Goal: Transaction & Acquisition: Book appointment/travel/reservation

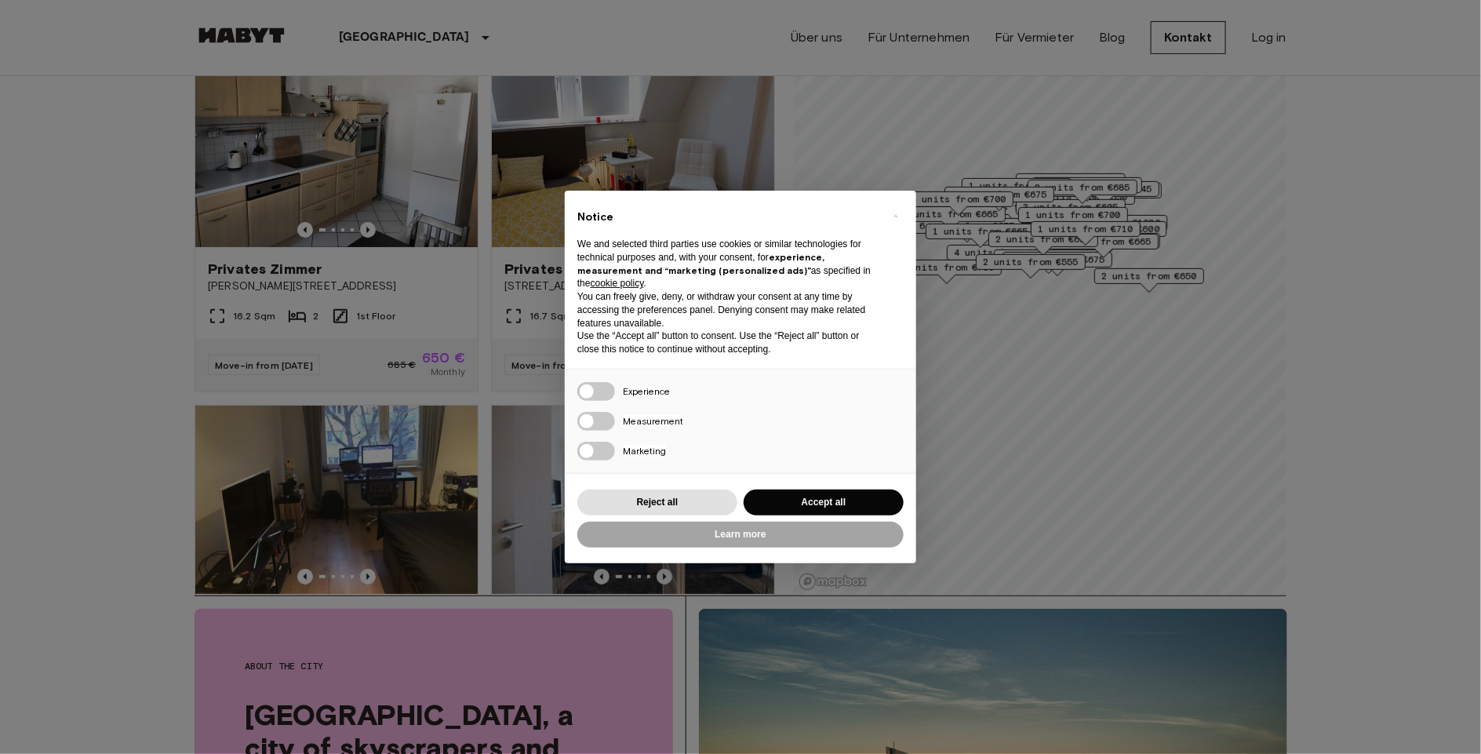
scroll to position [157, 0]
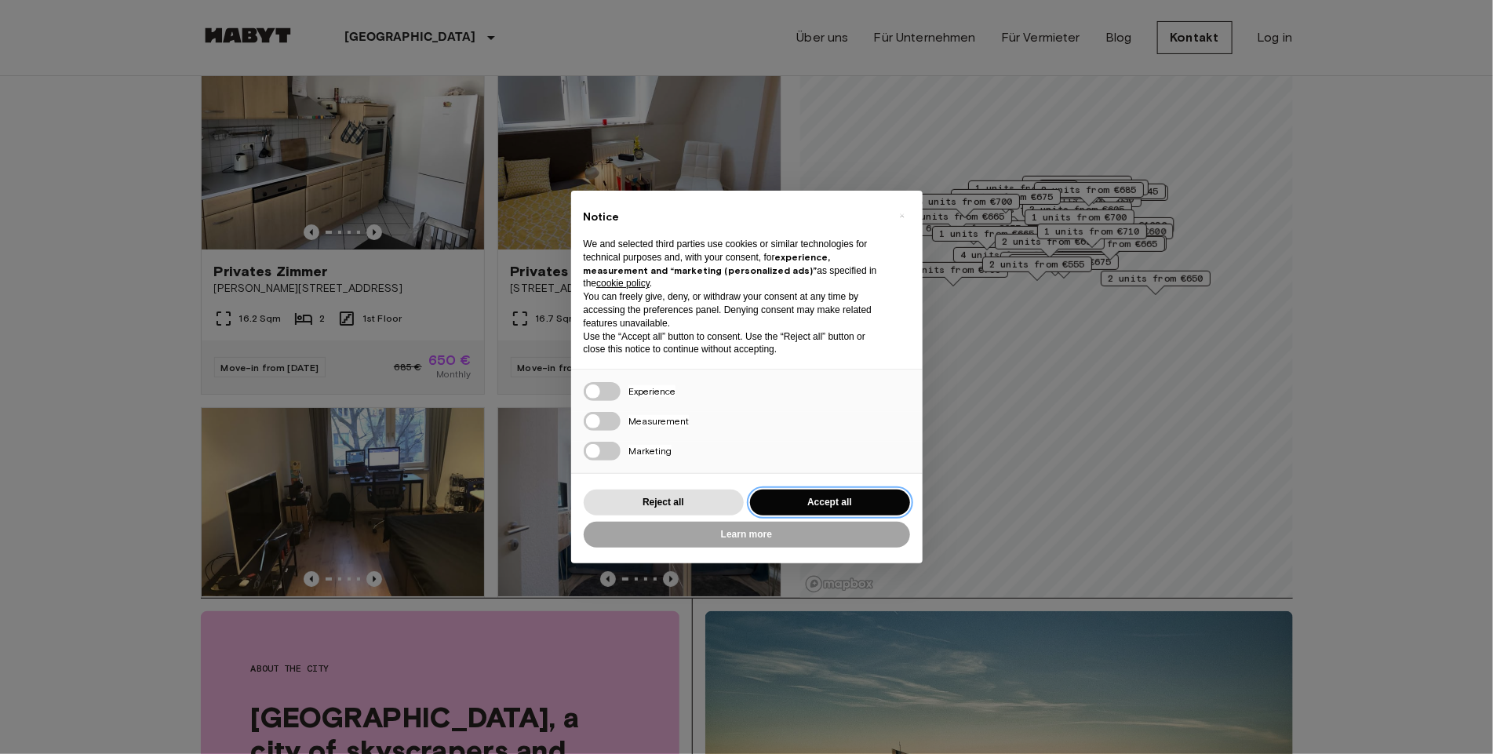
click at [880, 511] on button "Accept all" at bounding box center [830, 503] width 160 height 26
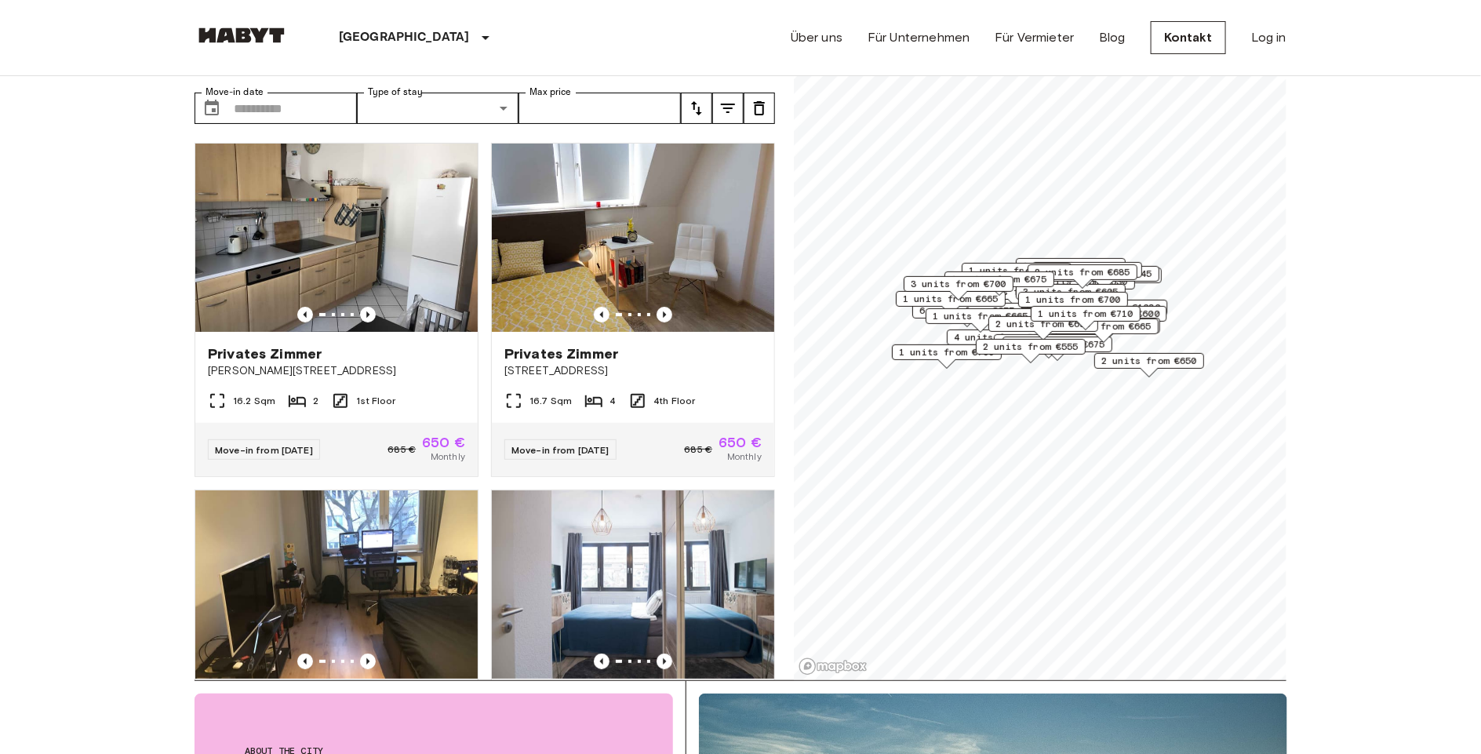
scroll to position [78, 0]
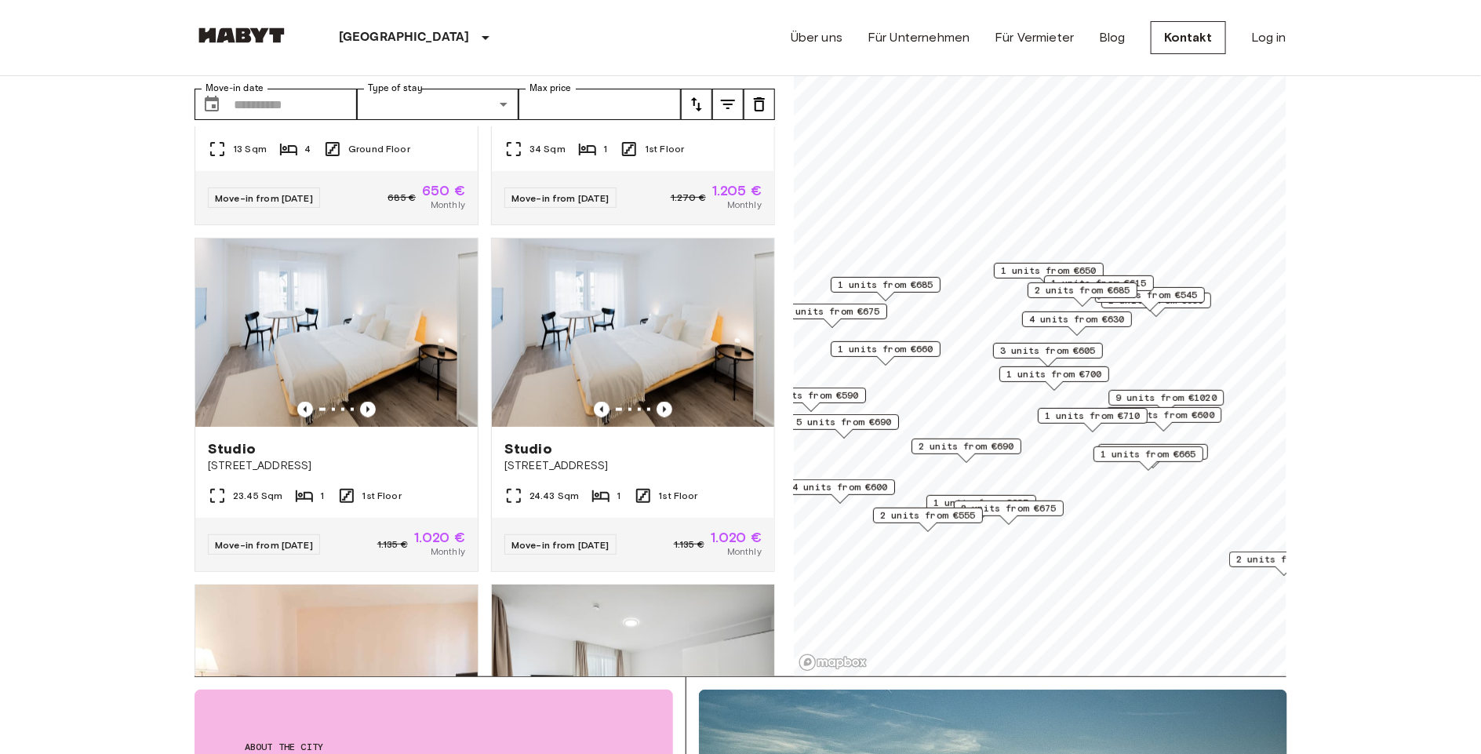
scroll to position [1177, 0]
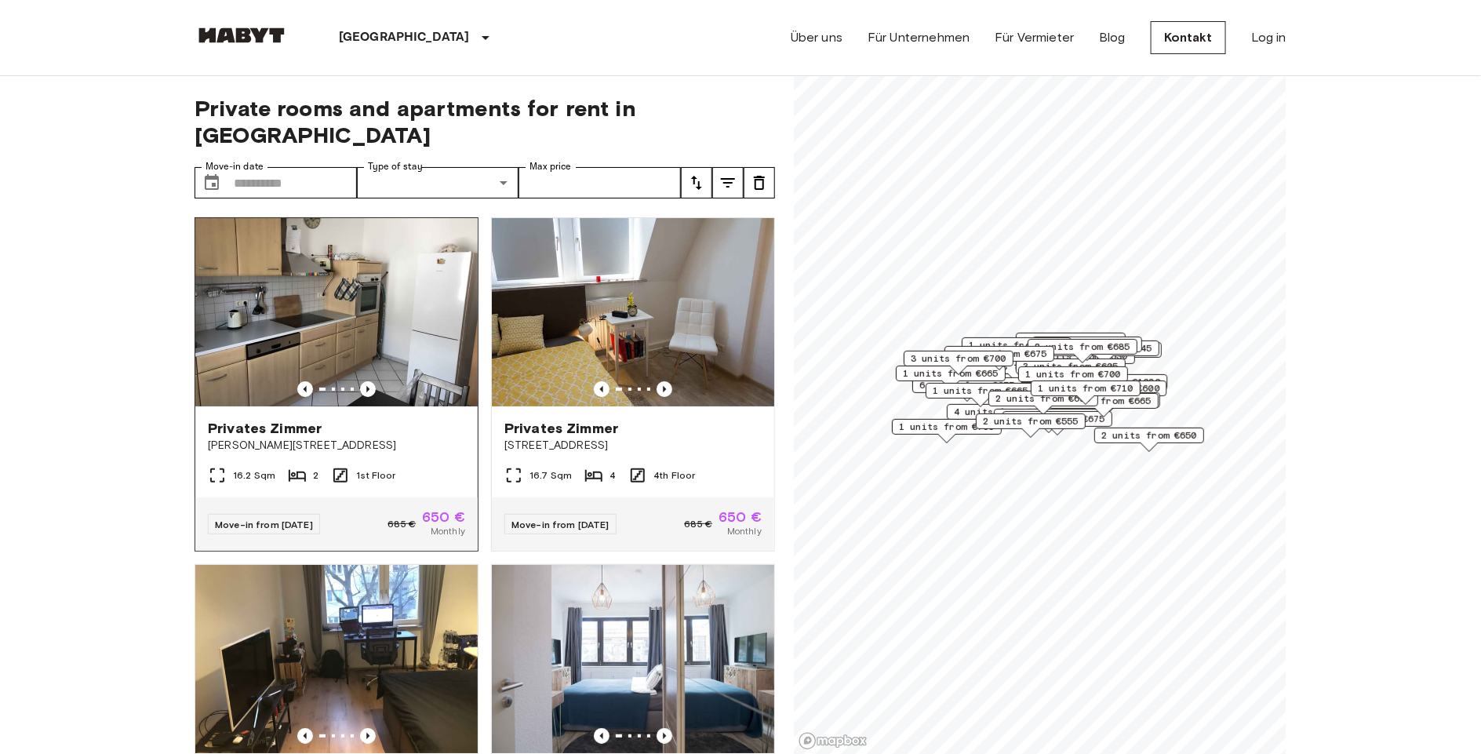
click at [337, 301] on img at bounding box center [336, 312] width 282 height 188
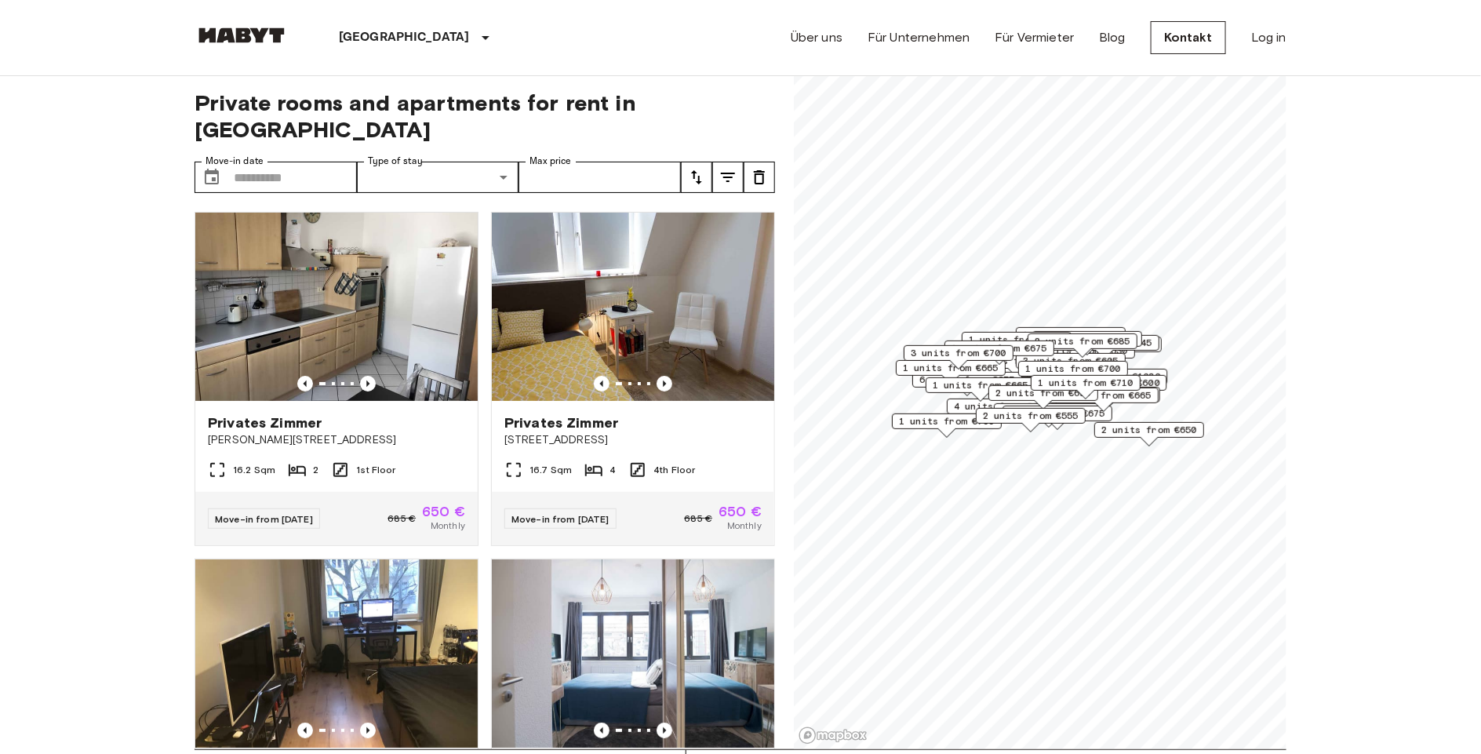
scroll to position [78, 0]
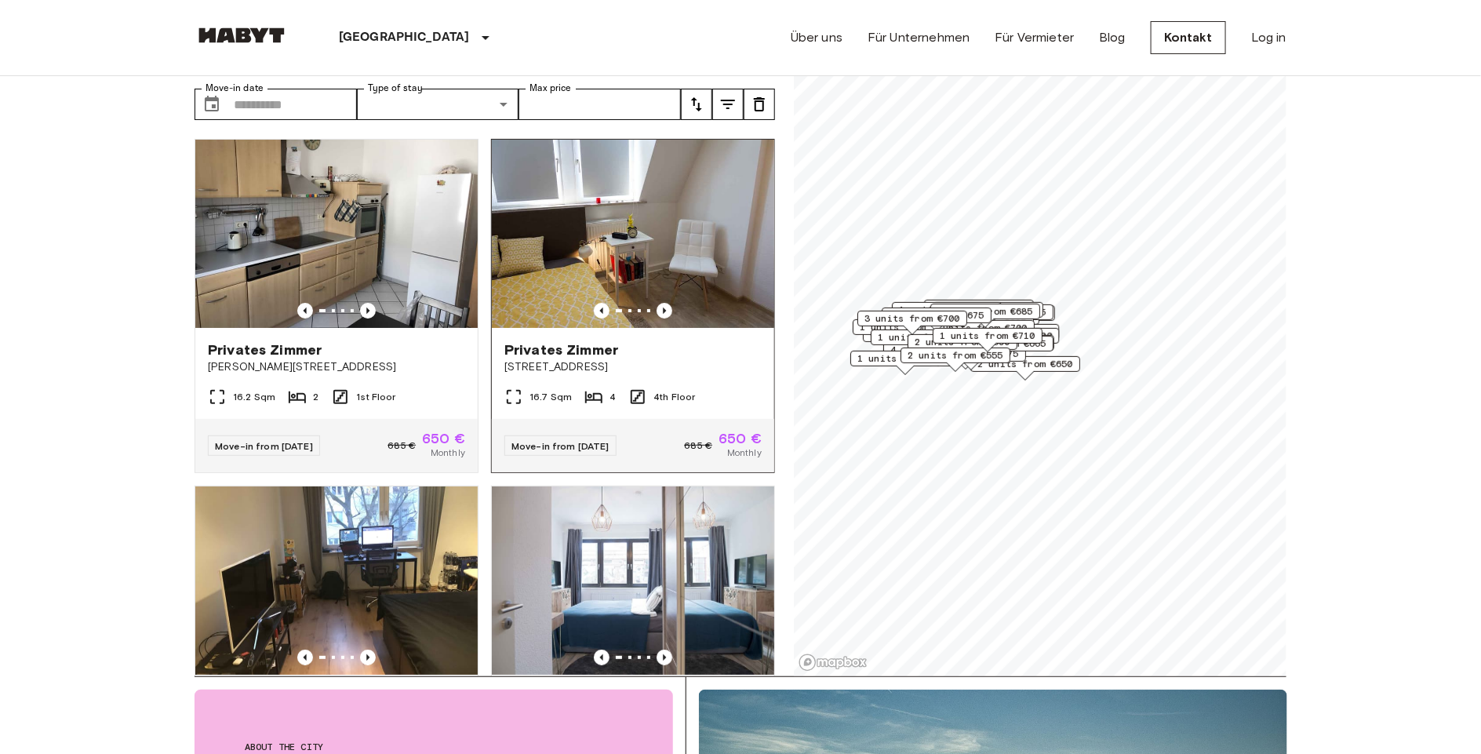
click at [719, 431] on span "650 €" at bounding box center [740, 438] width 43 height 14
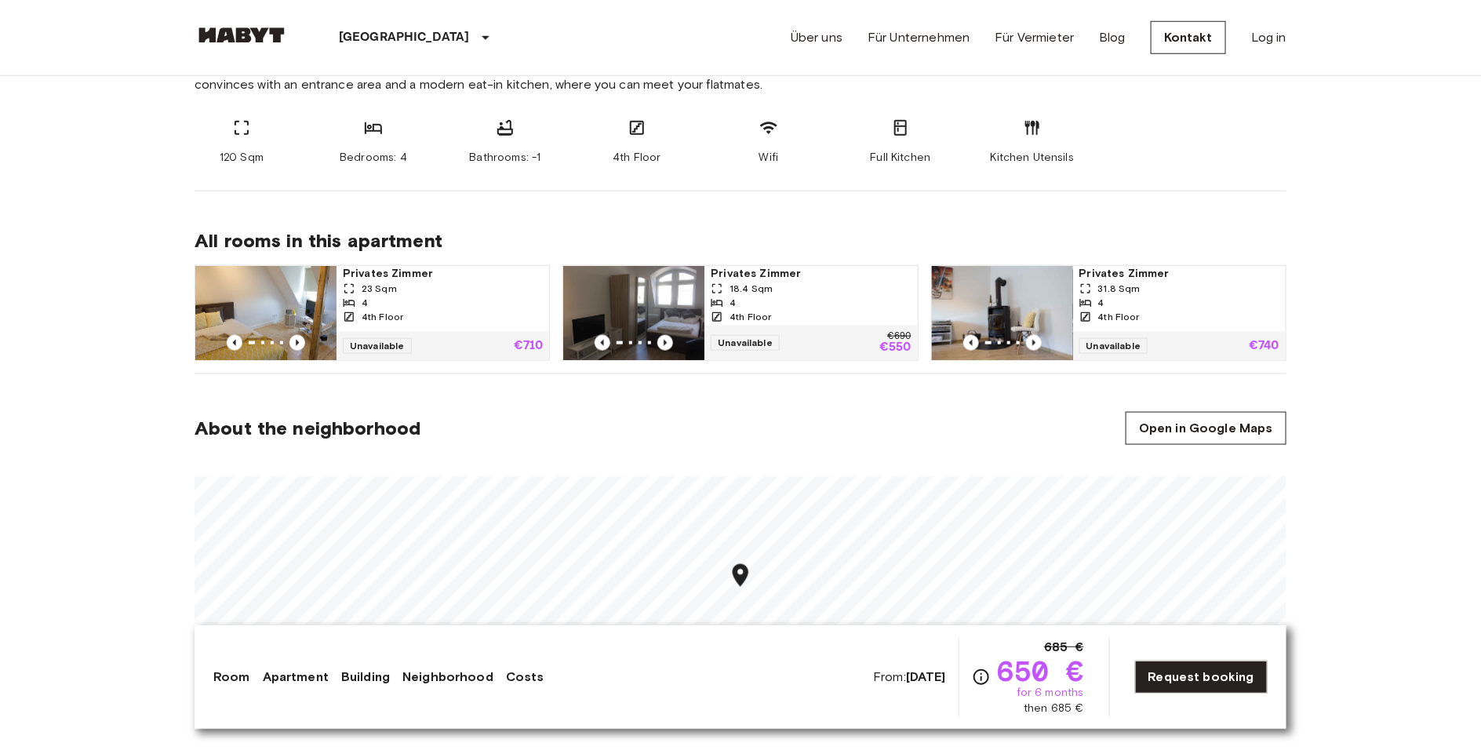
scroll to position [628, 0]
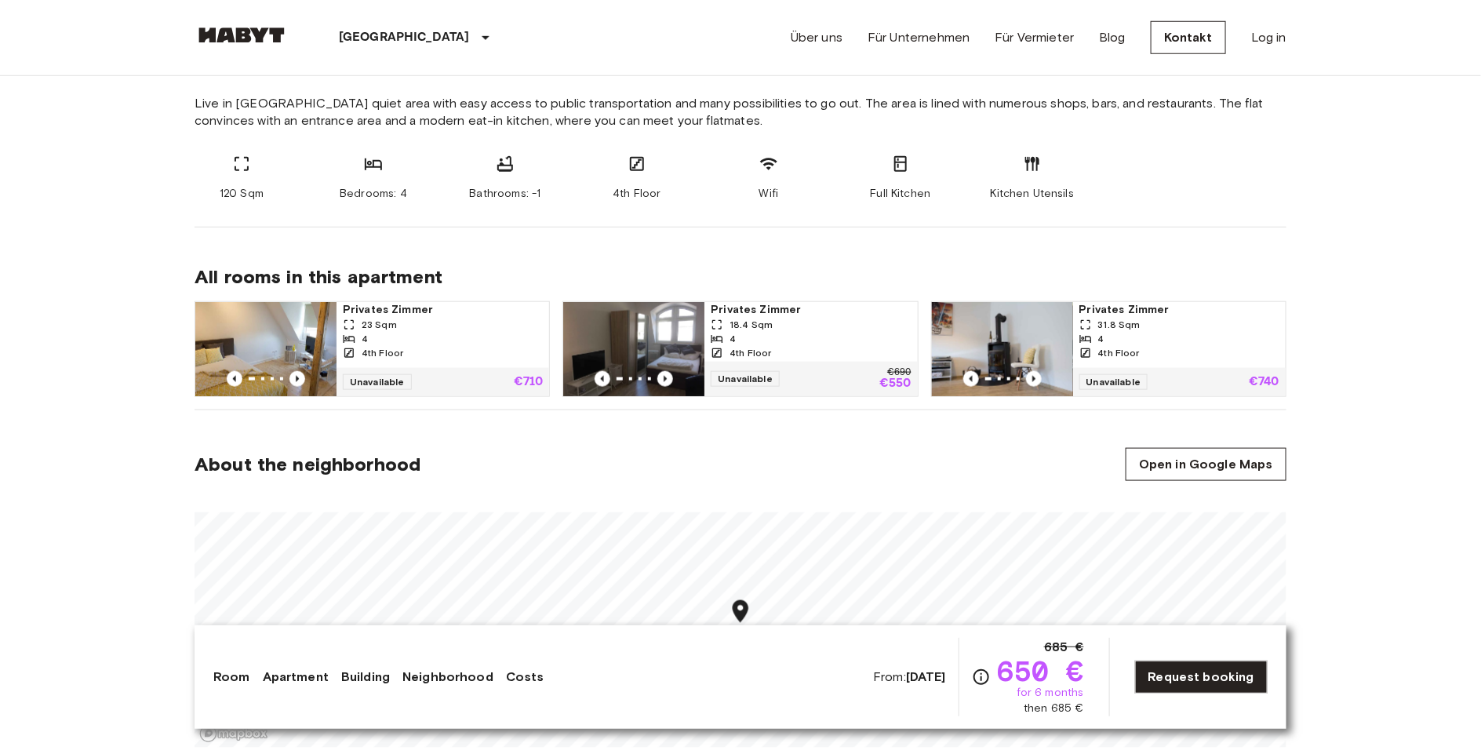
click at [783, 349] on div "4th Floor" at bounding box center [811, 353] width 200 height 14
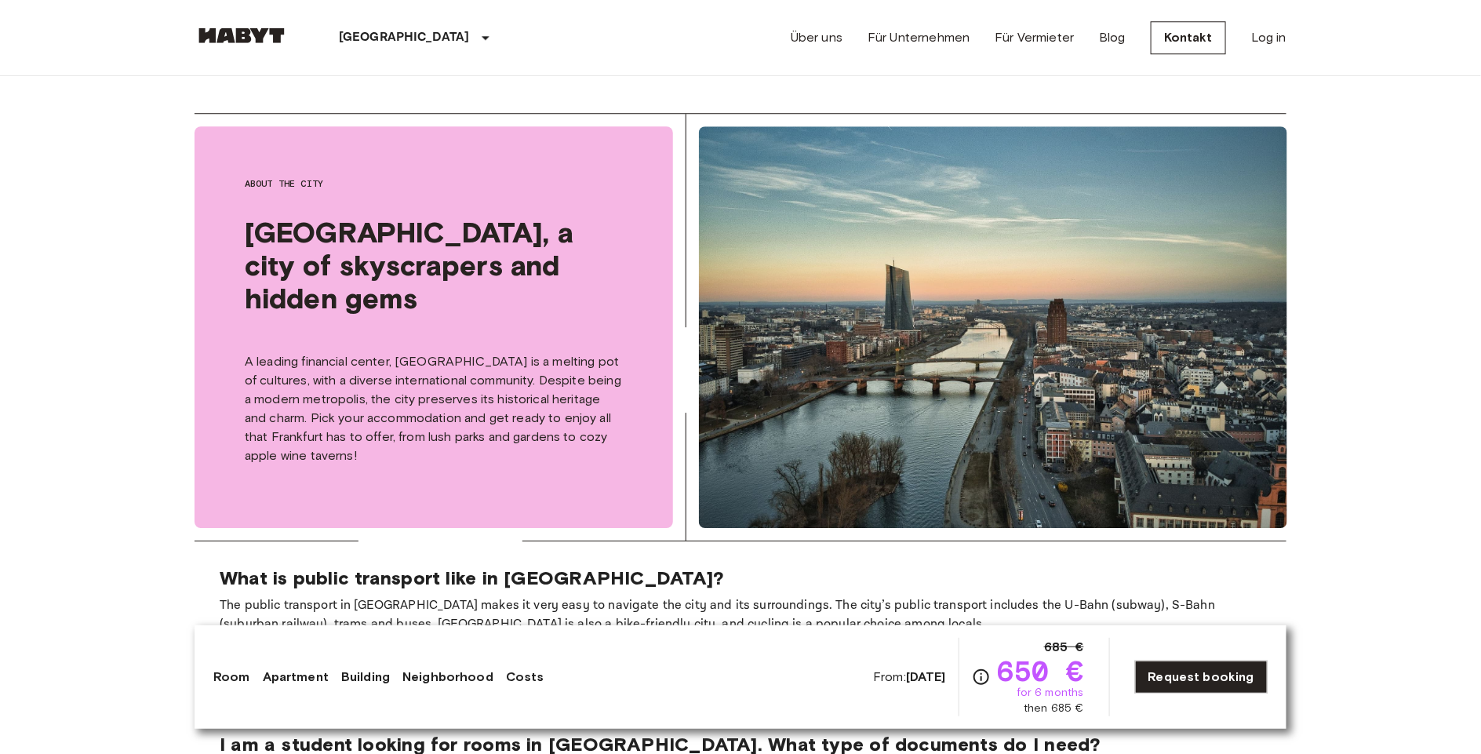
scroll to position [1961, 0]
